Goal: Information Seeking & Learning: Learn about a topic

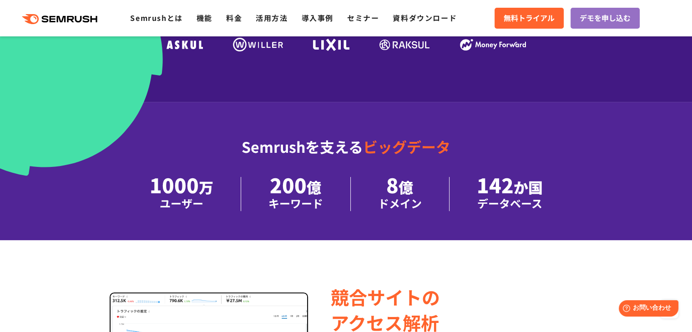
scroll to position [303, 0]
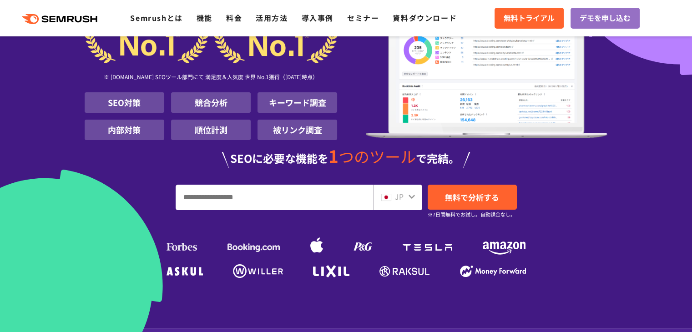
scroll to position [121, 0]
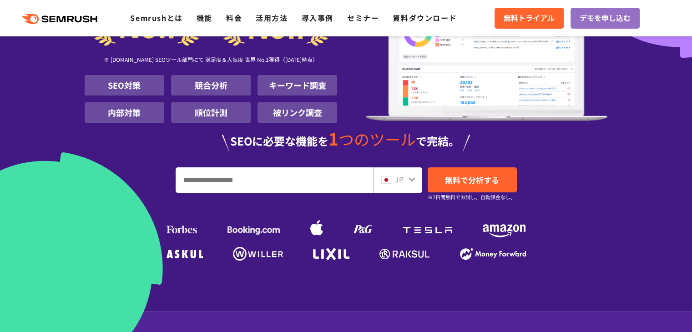
click at [306, 180] on input "URL、キーワードを入力してください" at bounding box center [274, 180] width 197 height 25
drag, startPoint x: 335, startPoint y: 142, endPoint x: 350, endPoint y: 168, distance: 29.9
click at [337, 142] on span "1" at bounding box center [334, 138] width 10 height 25
click at [393, 184] on div "JP" at bounding box center [395, 180] width 29 height 12
click at [285, 178] on input "URL、キーワードを入力してください" at bounding box center [274, 180] width 197 height 25
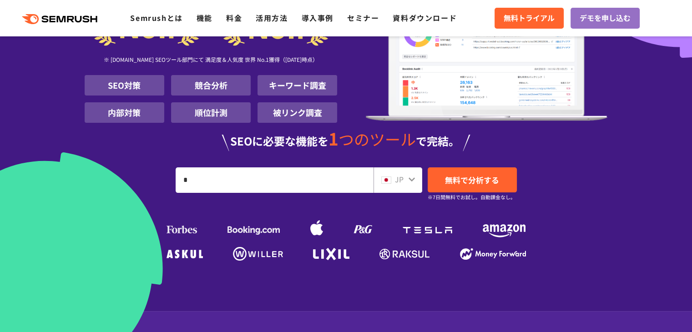
type input "*"
click at [299, 139] on div "SEOに必要な機能を 1 つのツール で完結。" at bounding box center [346, 140] width 523 height 21
click at [304, 86] on li "キーワード調査" at bounding box center [298, 85] width 80 height 20
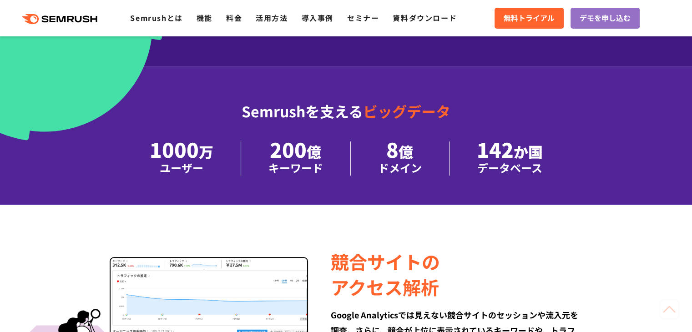
scroll to position [425, 0]
